Goal: Use online tool/utility: Utilize a website feature to perform a specific function

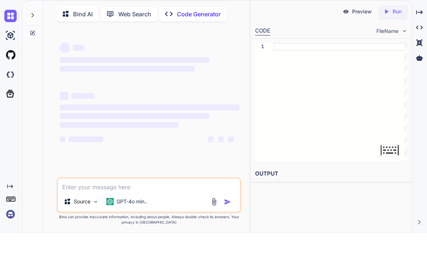
scroll to position [48, 0]
type textarea "x"
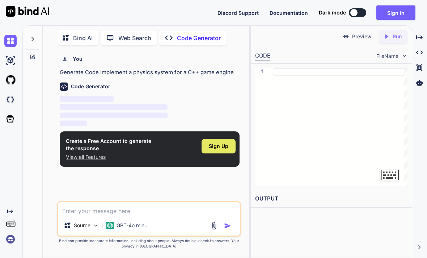
click at [214, 148] on span "Sign Up" at bounding box center [219, 146] width 20 height 7
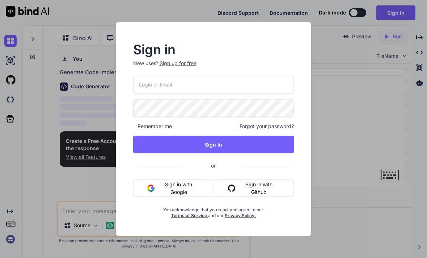
click at [184, 194] on button "Sign in with Google" at bounding box center [173, 187] width 81 height 17
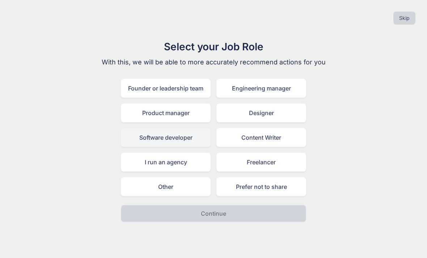
click at [183, 136] on div "Software developer" at bounding box center [166, 137] width 90 height 19
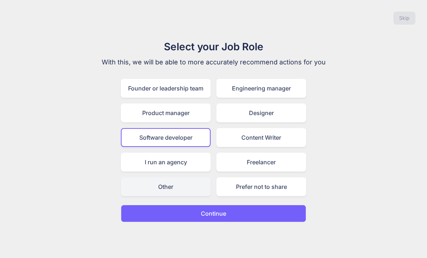
click at [179, 178] on div "Other" at bounding box center [166, 186] width 90 height 19
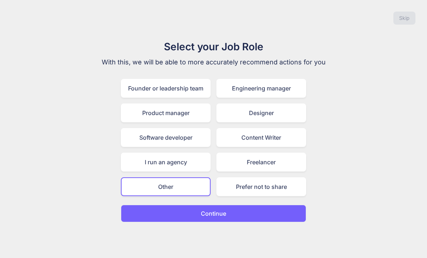
click at [201, 221] on button "Continue" at bounding box center [213, 213] width 185 height 17
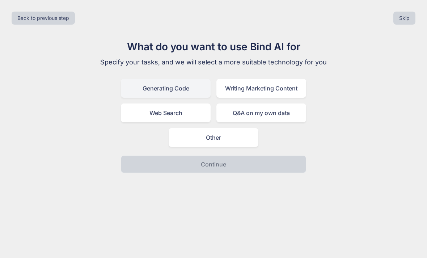
click at [179, 85] on div "Generating Code" at bounding box center [166, 88] width 90 height 19
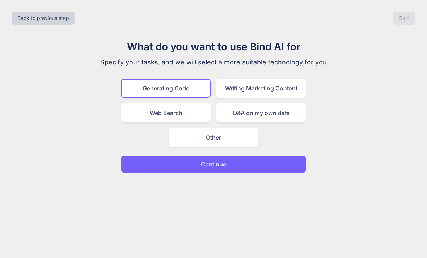
click at [235, 157] on button "Continue" at bounding box center [213, 164] width 185 height 17
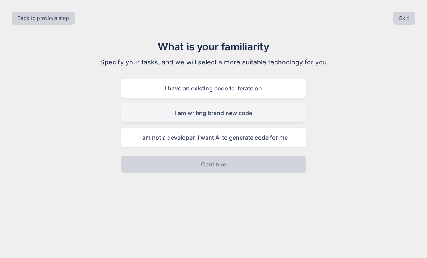
click at [198, 119] on div "I am writing brand new code" at bounding box center [213, 112] width 185 height 19
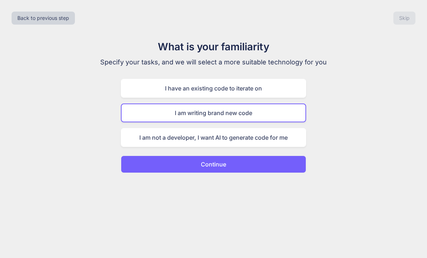
click at [197, 168] on button "Continue" at bounding box center [213, 164] width 185 height 17
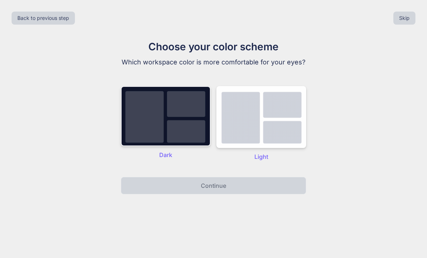
click at [186, 138] on img at bounding box center [166, 116] width 90 height 60
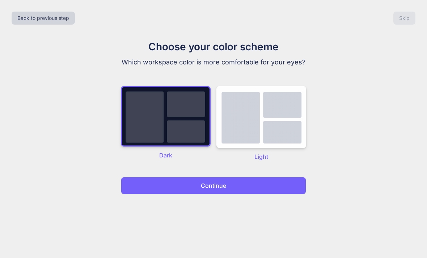
click at [189, 191] on button "Continue" at bounding box center [213, 185] width 185 height 17
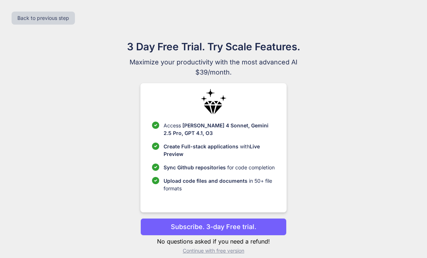
scroll to position [23, 0]
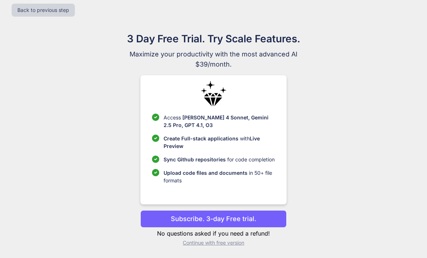
click at [193, 242] on p "Continue with free version" at bounding box center [213, 242] width 146 height 7
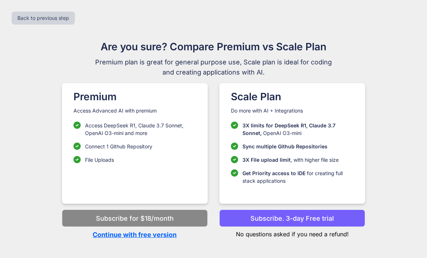
click at [141, 230] on p "Continue with free version" at bounding box center [135, 235] width 146 height 10
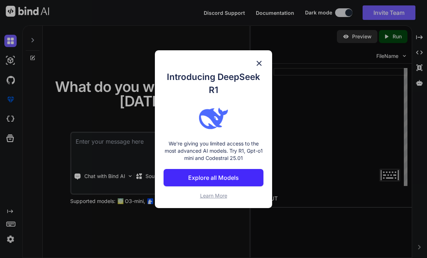
click at [263, 57] on div "Introducing DeepSeek R1 We're giving you limited access to the most advanced AI…" at bounding box center [214, 129] width 118 height 158
click at [261, 67] on img at bounding box center [259, 63] width 9 height 9
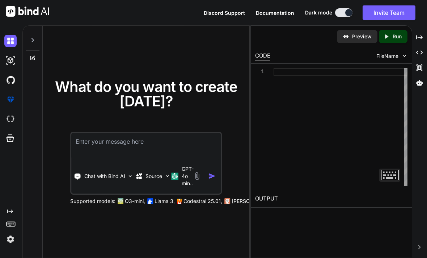
click at [116, 141] on textarea at bounding box center [145, 146] width 149 height 27
click at [92, 133] on textarea "Creat3e c++ code" at bounding box center [145, 146] width 149 height 27
click at [129, 136] on textarea "Create c++ code" at bounding box center [145, 146] width 149 height 27
type textarea "Create c++ code for a soccer game with real teams and players"
click at [209, 172] on img "button" at bounding box center [212, 176] width 8 height 8
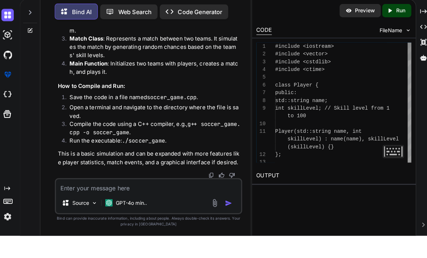
scroll to position [782, 0]
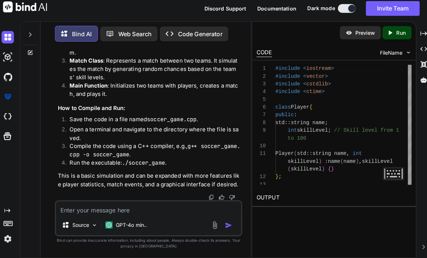
drag, startPoint x: 62, startPoint y: 156, endPoint x: 147, endPoint y: 156, distance: 84.7
click at [138, 183] on p "This is a basic simulation and can be expanded with more features like player s…" at bounding box center [150, 181] width 180 height 16
copy p "player statistics, match events"
click at [71, 207] on textarea at bounding box center [149, 208] width 182 height 13
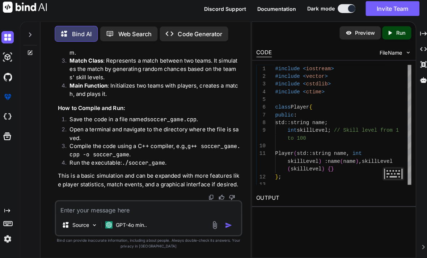
paste textarea "player statistics, match events"
type textarea "player statistics, match events"
click at [225, 222] on img "button" at bounding box center [227, 225] width 7 height 7
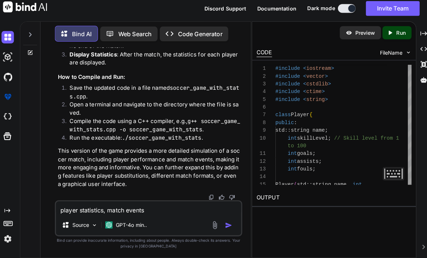
scroll to position [2273, 0]
click at [393, 33] on p "Run" at bounding box center [397, 36] width 9 height 7
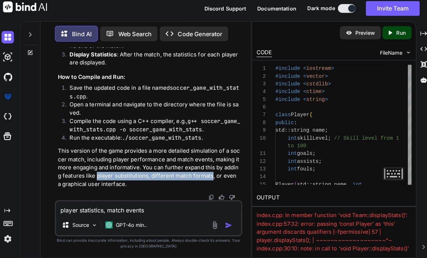
copy p "player substitutions, different match formats"
click at [78, 203] on textarea "player statistics, match events" at bounding box center [149, 208] width 182 height 13
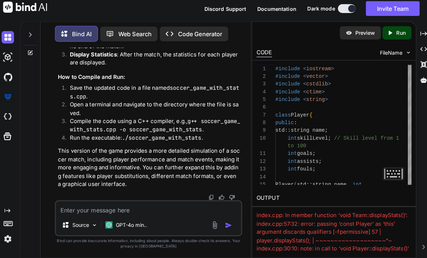
paste textarea "player substitutions, different match formats"
type textarea "player substitutions, different match formats"
click at [224, 222] on img "button" at bounding box center [227, 225] width 7 height 7
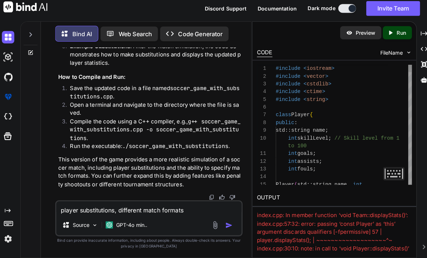
scroll to position [4093, 0]
click at [393, 33] on p "Run" at bounding box center [397, 36] width 9 height 7
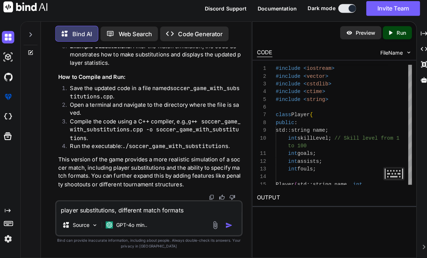
scroll to position [0, 173]
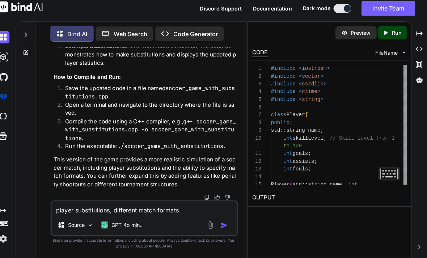
drag, startPoint x: 254, startPoint y: 189, endPoint x: 348, endPoint y: 217, distance: 97.7
click at [348, 217] on div "index.cpp: In member function ‘void Team::displayStats()’: index.cpp:71:32: err…" at bounding box center [331, 232] width 152 height 40
click at [383, 33] on icon "Created with Pixso." at bounding box center [387, 36] width 9 height 7
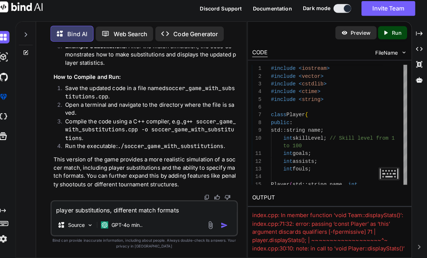
click at [255, 212] on div "index.cpp: In member function ‘void Team::displayStats()’: index.cpp:71:32: err…" at bounding box center [331, 236] width 152 height 49
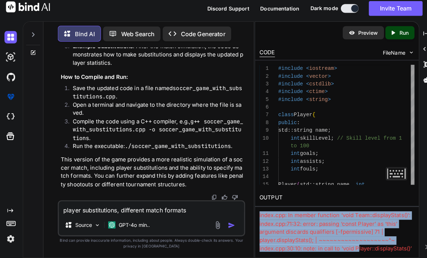
drag, startPoint x: 253, startPoint y: 190, endPoint x: 352, endPoint y: 221, distance: 103.9
click at [352, 221] on div "OUTPUT index.cpp: In member function ‘void Team::displayStats()’: index.cpp:71:…" at bounding box center [331, 221] width 161 height 62
copy div "index.cpp: In member function ‘void Team::displayStats()’: index.cpp:71:32: err…"
click at [88, 203] on textarea "player substitutions, different match formats" at bounding box center [149, 208] width 182 height 13
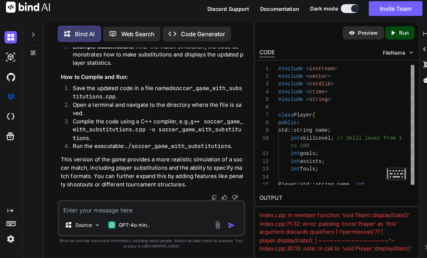
paste textarea "index.cpp: In member function ‘void Team::displayStats()’: index.cpp:71:32: err…"
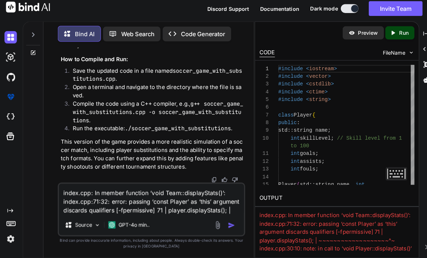
scroll to position [23, 0]
type textarea "index.cpp: In member function ‘void Team::displayStats()’: index.cpp:71:32: err…"
click at [225, 222] on img "button" at bounding box center [227, 225] width 7 height 7
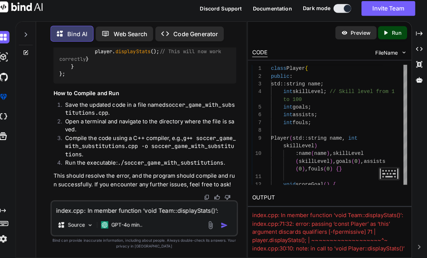
scroll to position [5236, 0]
click at [390, 30] on div "Created with Pixso. Run" at bounding box center [393, 36] width 29 height 13
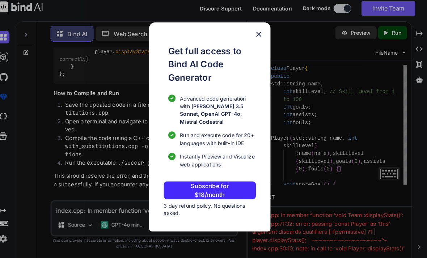
click at [246, 37] on div "Get full access to Bind AI Code Generator Advanced code generation with [PERSON…" at bounding box center [213, 129] width 119 height 206
click at [248, 48] on h1 "Get full access to Bind AI Code Generator" at bounding box center [216, 67] width 86 height 39
click at [257, 34] on img at bounding box center [261, 38] width 9 height 9
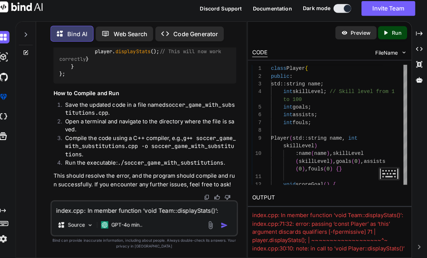
click at [393, 33] on p "Run" at bounding box center [397, 36] width 9 height 7
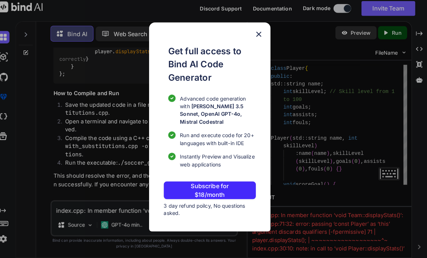
click at [257, 34] on img at bounding box center [261, 38] width 9 height 9
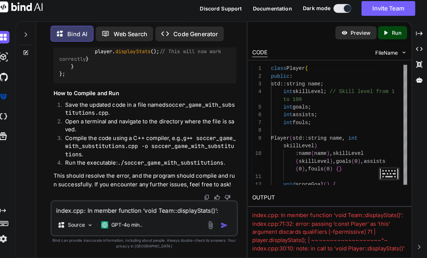
click at [210, 33] on p "Code Generator" at bounding box center [200, 37] width 44 height 9
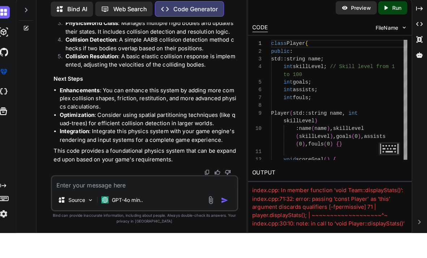
scroll to position [1227, 0]
